Goal: Transaction & Acquisition: Purchase product/service

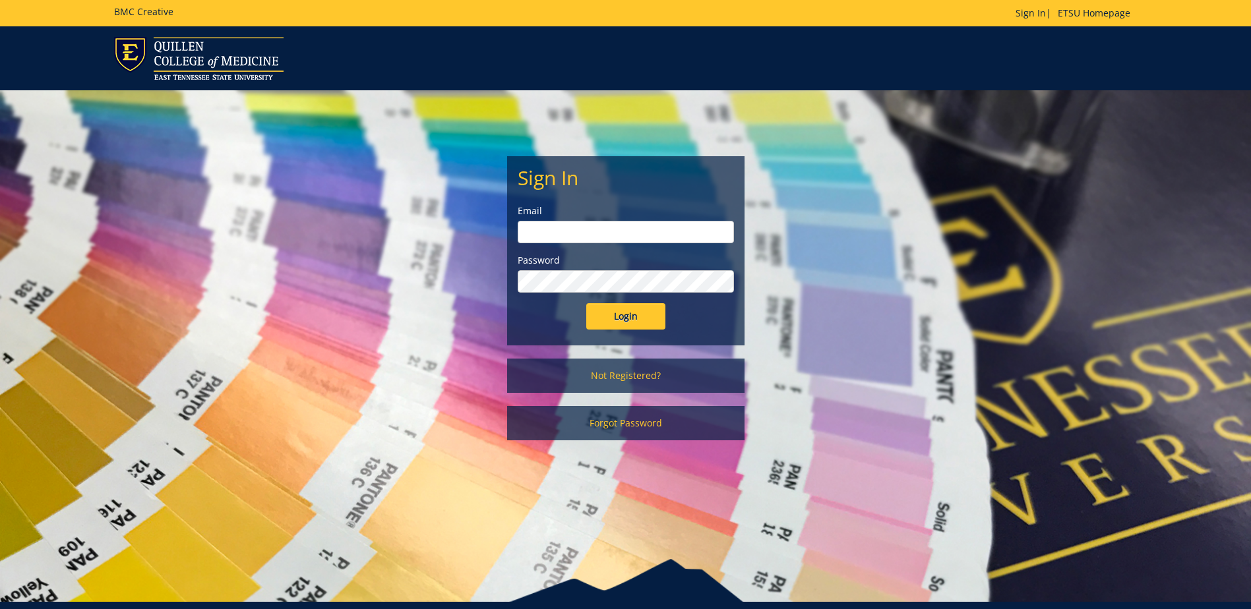
click at [569, 224] on input "email" at bounding box center [626, 232] width 216 height 22
type input "[EMAIL_ADDRESS][DOMAIN_NAME]"
click at [633, 312] on input "Login" at bounding box center [625, 316] width 79 height 26
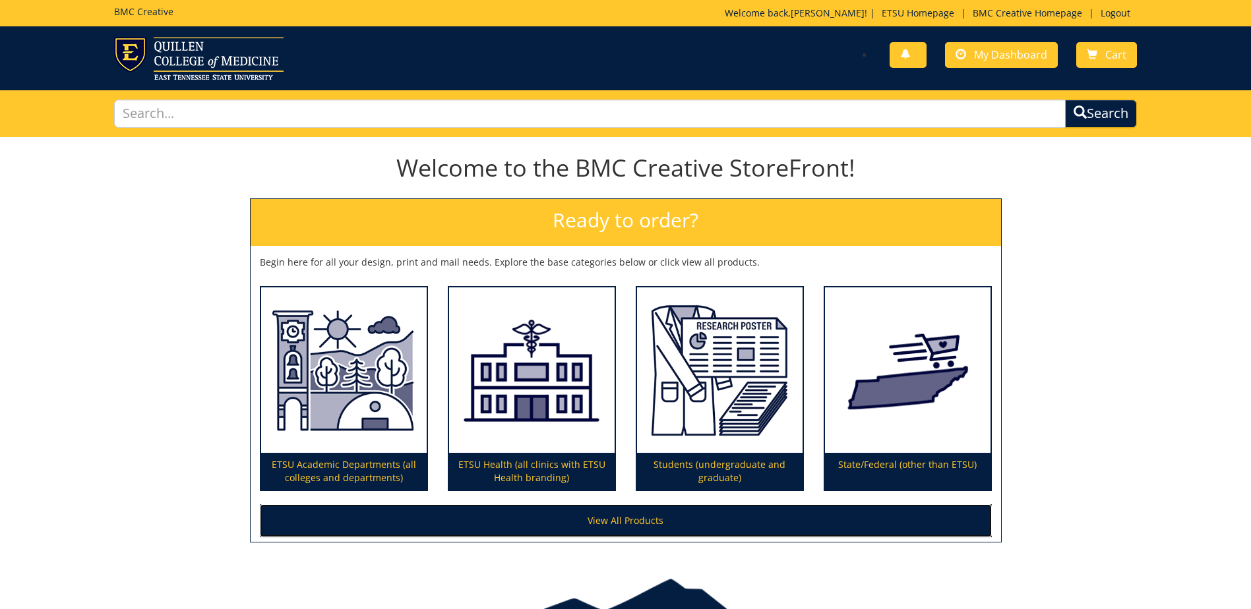
click at [651, 522] on link "View All Products" at bounding box center [626, 521] width 732 height 33
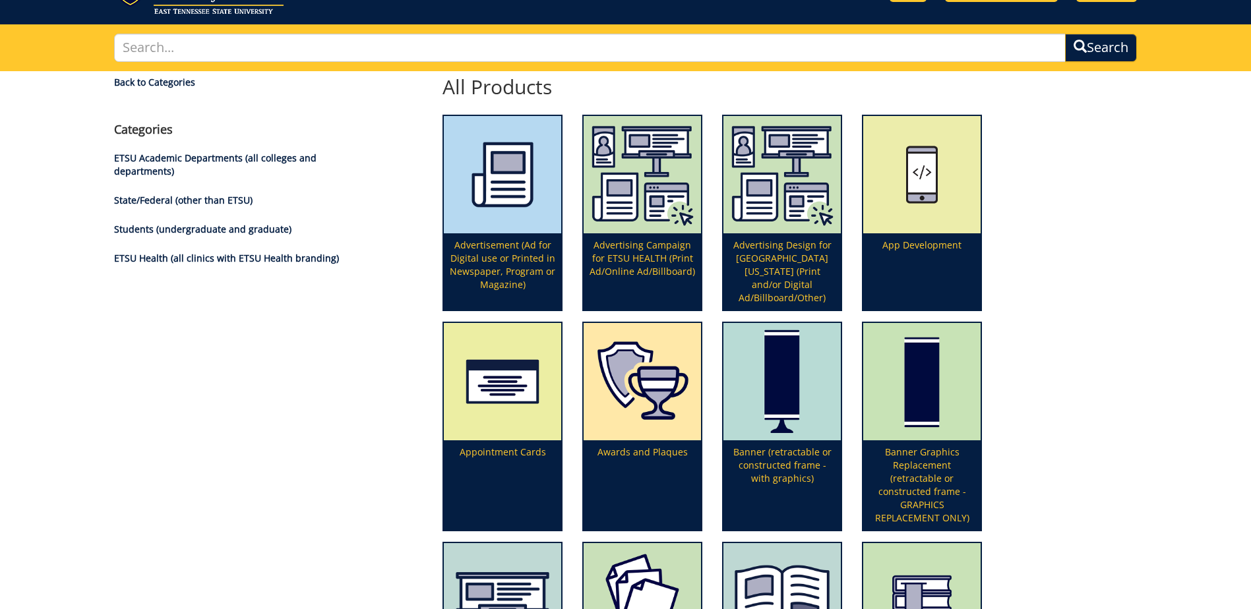
scroll to position [198, 0]
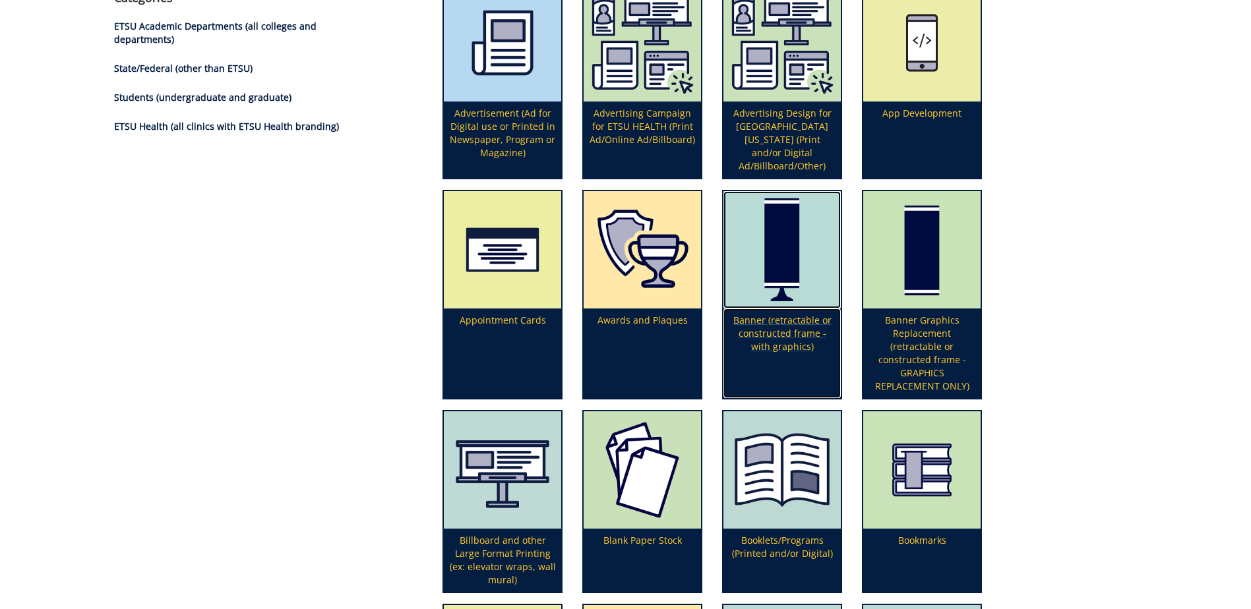
click at [779, 332] on p "Banner (retractable or constructed frame - with graphics)" at bounding box center [782, 354] width 117 height 90
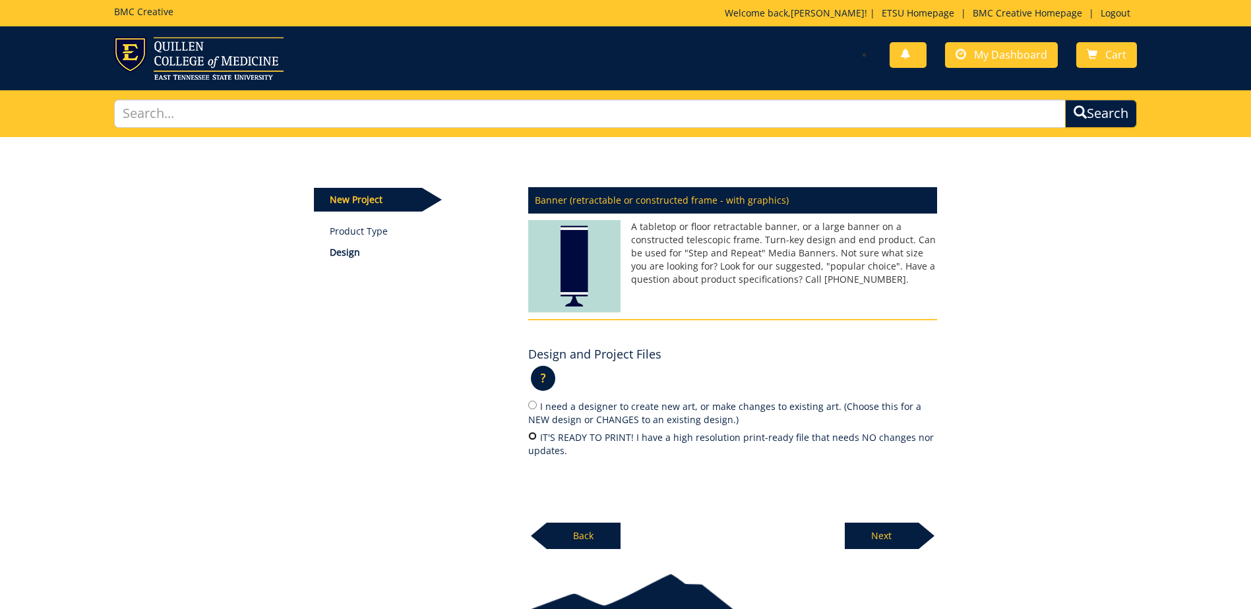
click at [533, 438] on input "IT'S READY TO PRINT! I have a high resolution print-ready file that needs NO ch…" at bounding box center [532, 436] width 9 height 9
radio input "true"
click at [882, 531] on p "Next" at bounding box center [882, 536] width 74 height 26
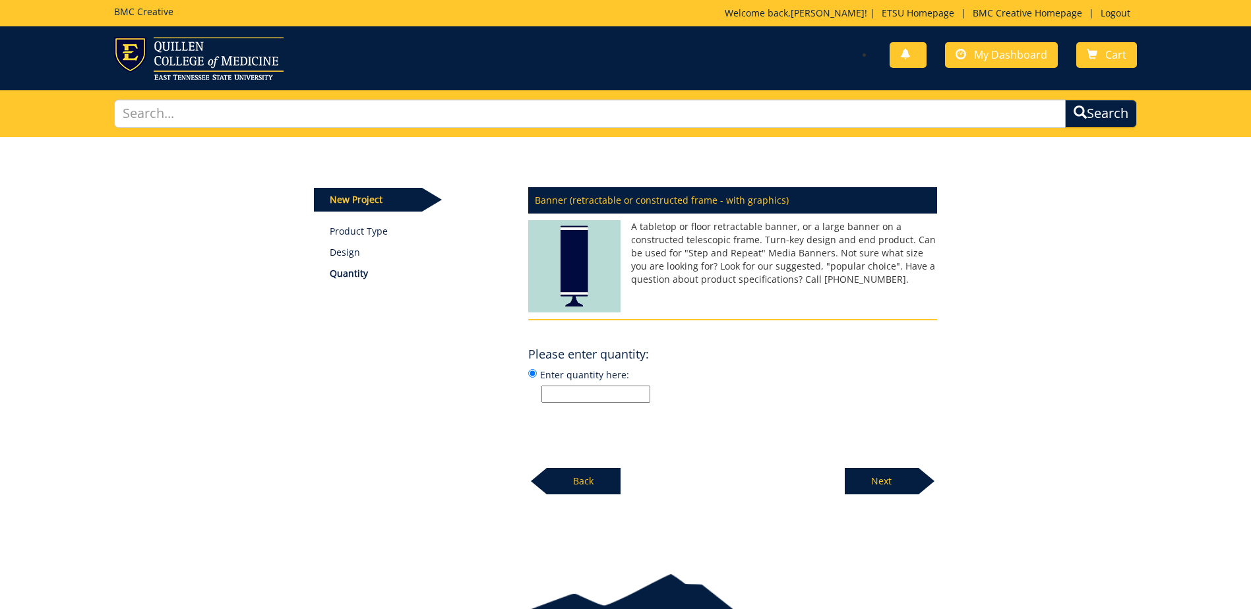
click at [572, 486] on p "Back" at bounding box center [584, 481] width 74 height 26
